Goal: Task Accomplishment & Management: Manage account settings

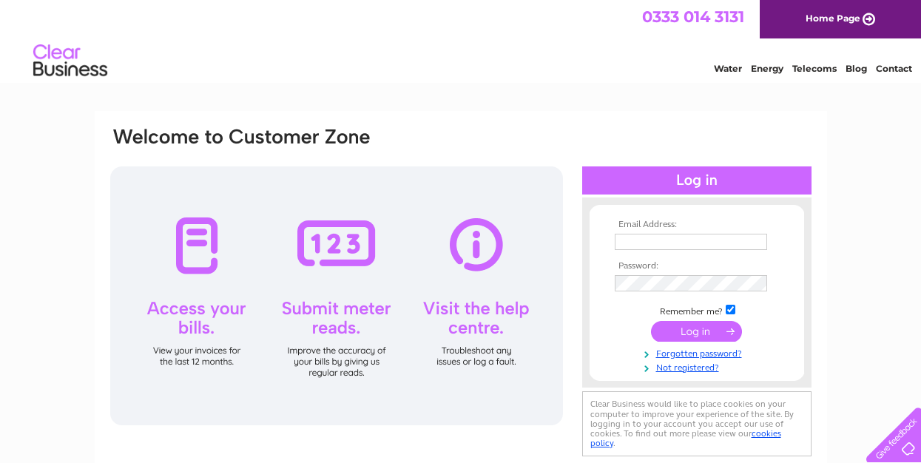
type input "info@jaybirddeli.com"
click at [685, 334] on input "submit" at bounding box center [696, 331] width 91 height 21
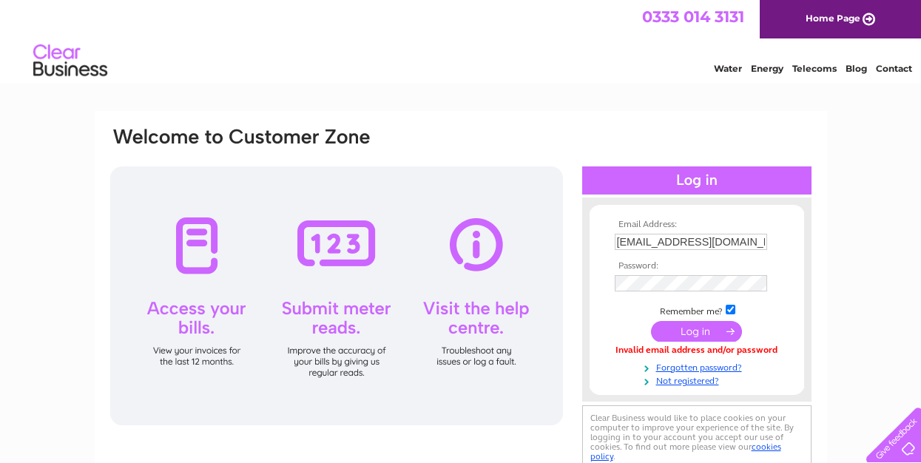
click at [693, 337] on input "submit" at bounding box center [696, 331] width 91 height 21
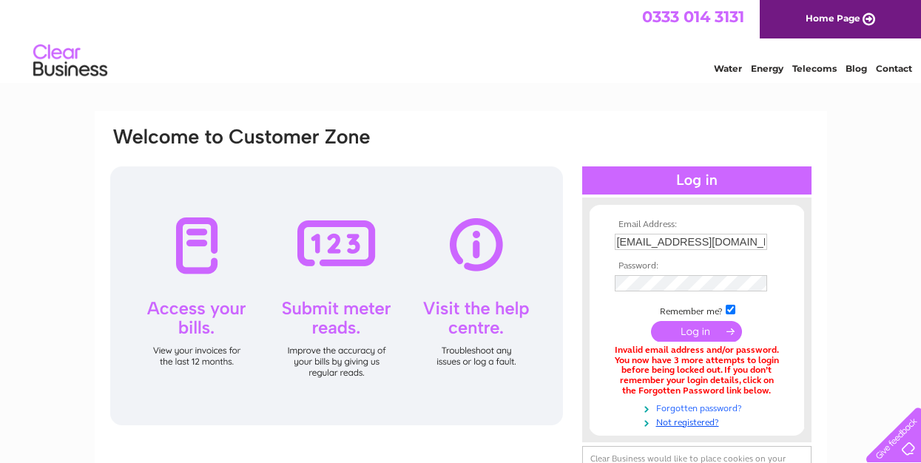
click at [692, 408] on link "Forgotten password?" at bounding box center [699, 407] width 168 height 14
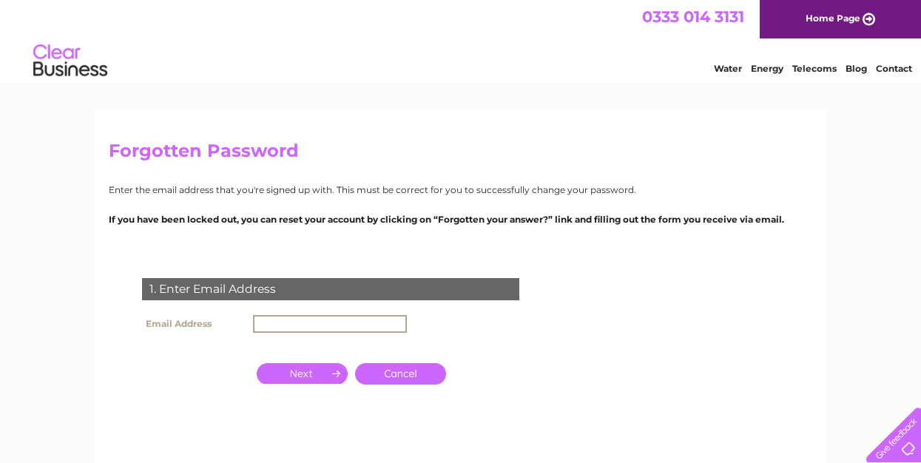
click at [298, 324] on input "text" at bounding box center [330, 324] width 154 height 18
type input "[EMAIL_ADDRESS][DOMAIN_NAME]"
click at [315, 371] on input "button" at bounding box center [302, 372] width 91 height 21
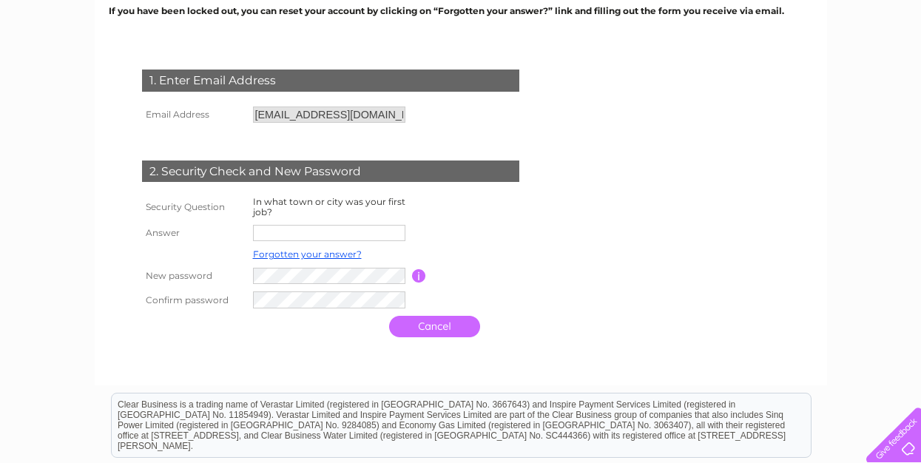
scroll to position [209, 0]
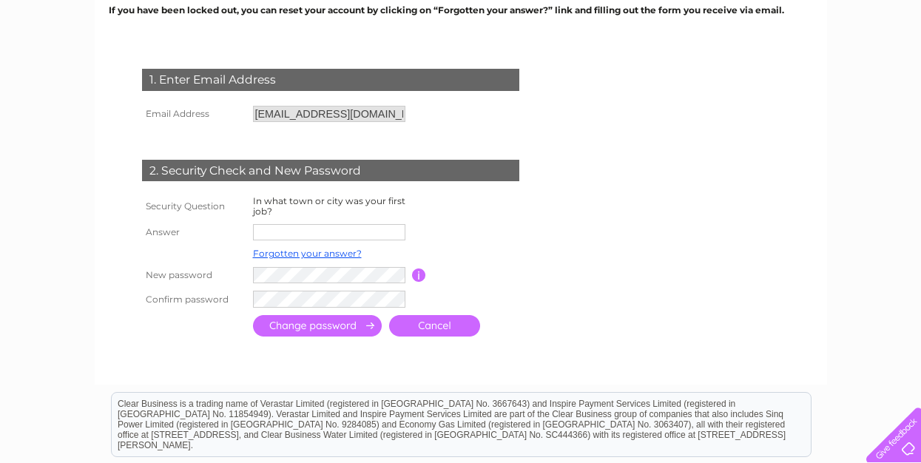
click at [310, 231] on input "text" at bounding box center [329, 232] width 152 height 16
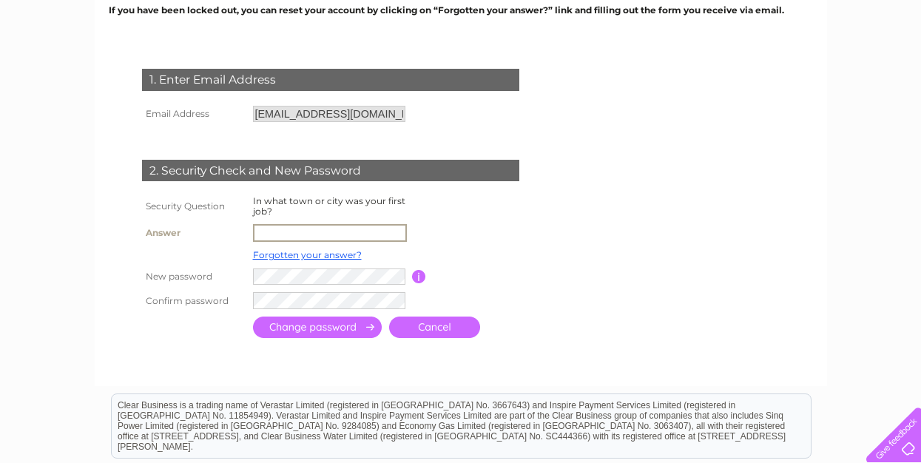
type input "truro"
click at [289, 333] on input "submit" at bounding box center [317, 327] width 129 height 21
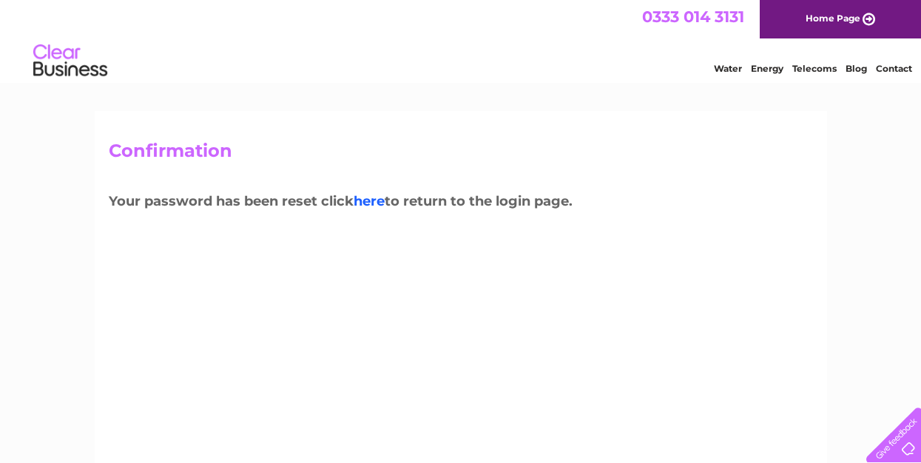
click at [792, 74] on link "here" at bounding box center [814, 66] width 44 height 15
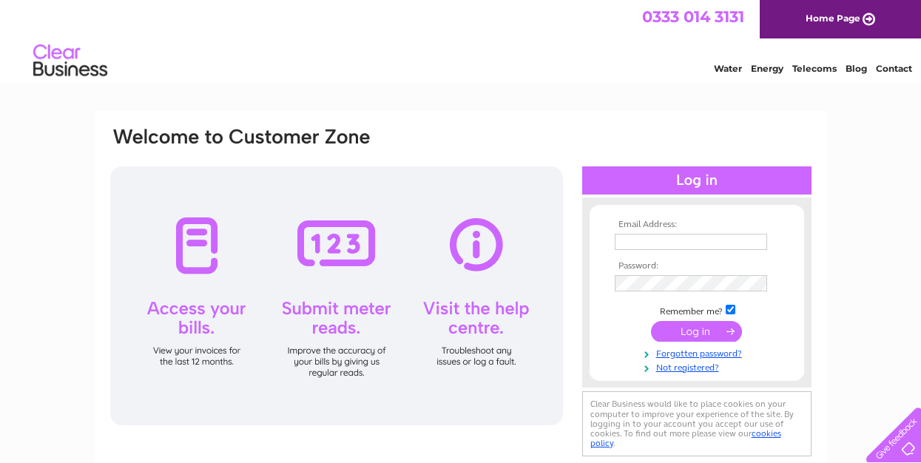
type input "[EMAIL_ADDRESS][DOMAIN_NAME]"
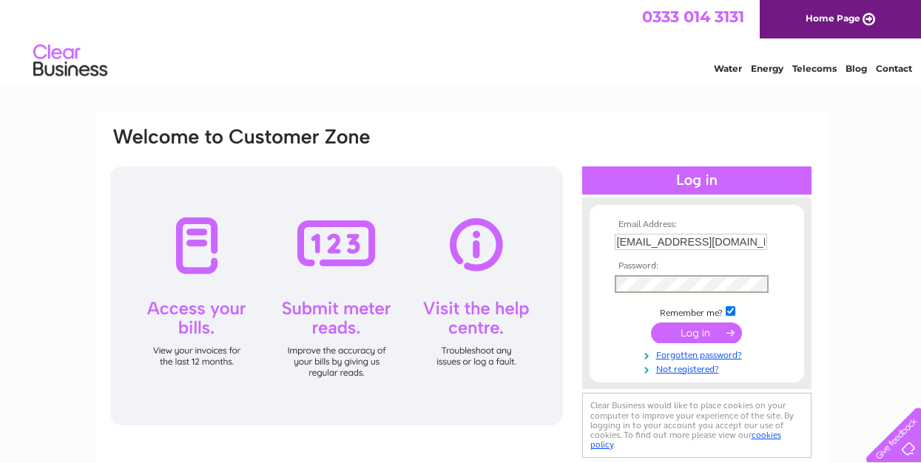
click at [701, 332] on input "submit" at bounding box center [696, 333] width 91 height 21
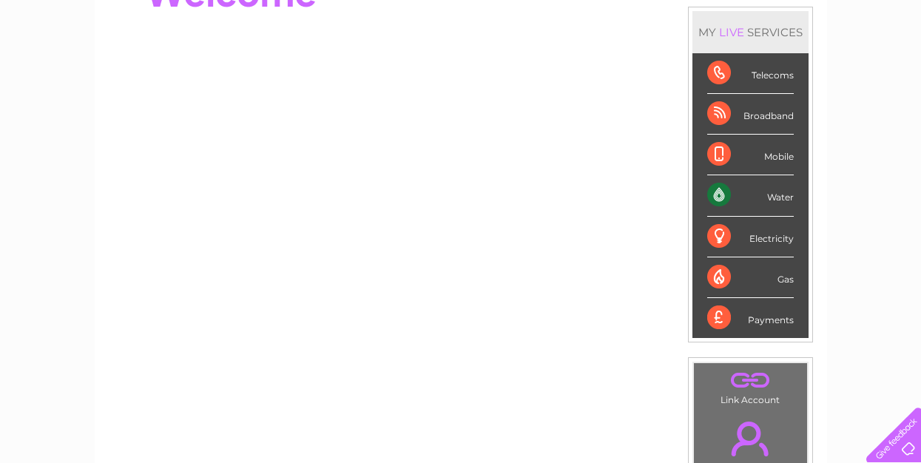
scroll to position [186, 0]
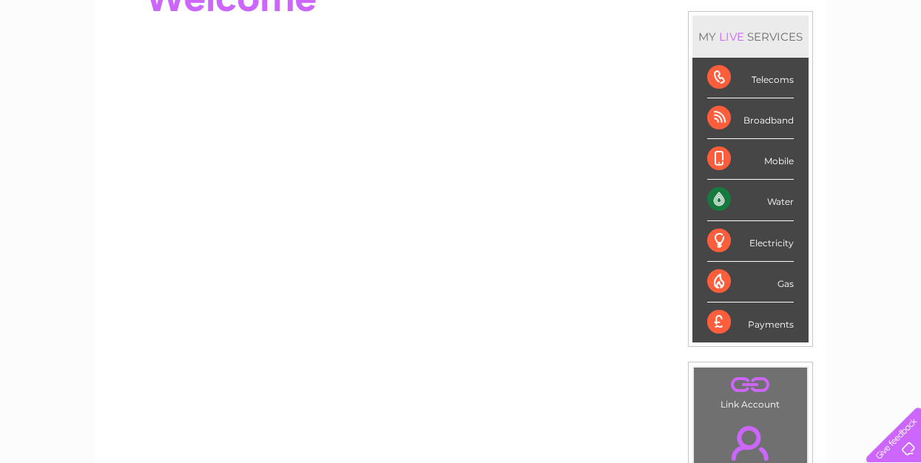
click at [720, 203] on div "Water" at bounding box center [750, 200] width 87 height 41
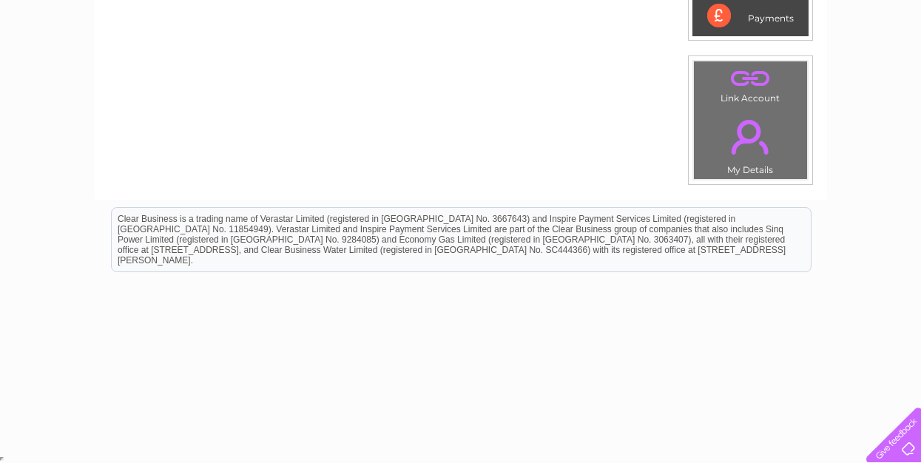
scroll to position [0, 0]
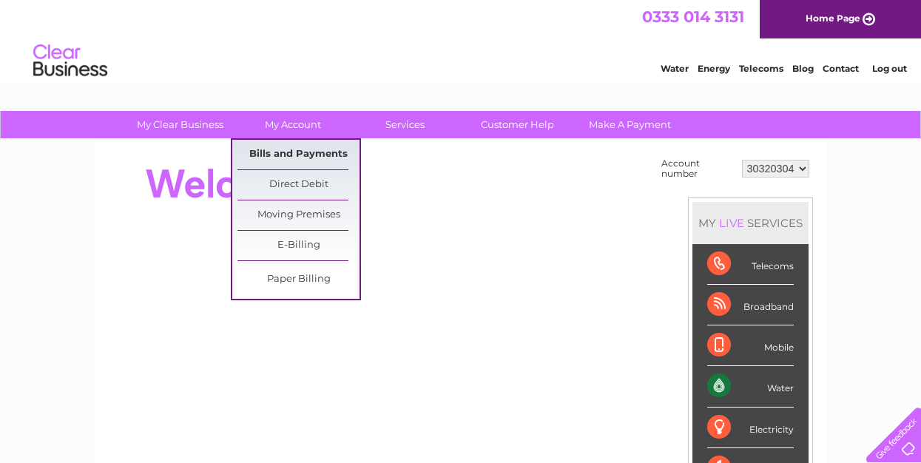
click at [309, 155] on link "Bills and Payments" at bounding box center [299, 155] width 122 height 30
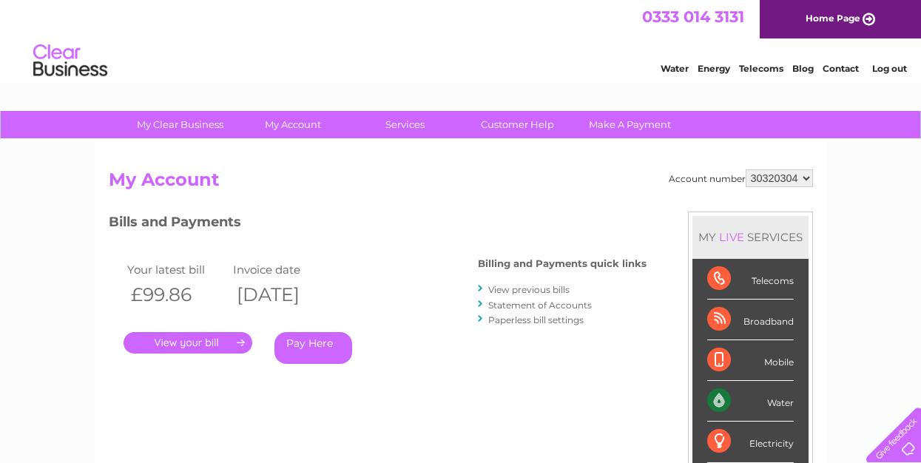
click at [206, 339] on link "." at bounding box center [188, 342] width 129 height 21
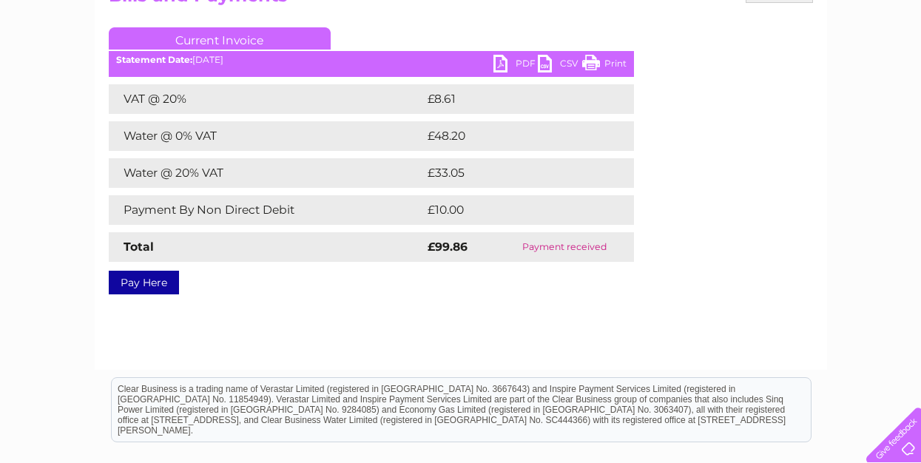
scroll to position [185, 0]
click at [522, 65] on link "PDF" at bounding box center [516, 64] width 44 height 21
